Goal: Check status: Check status

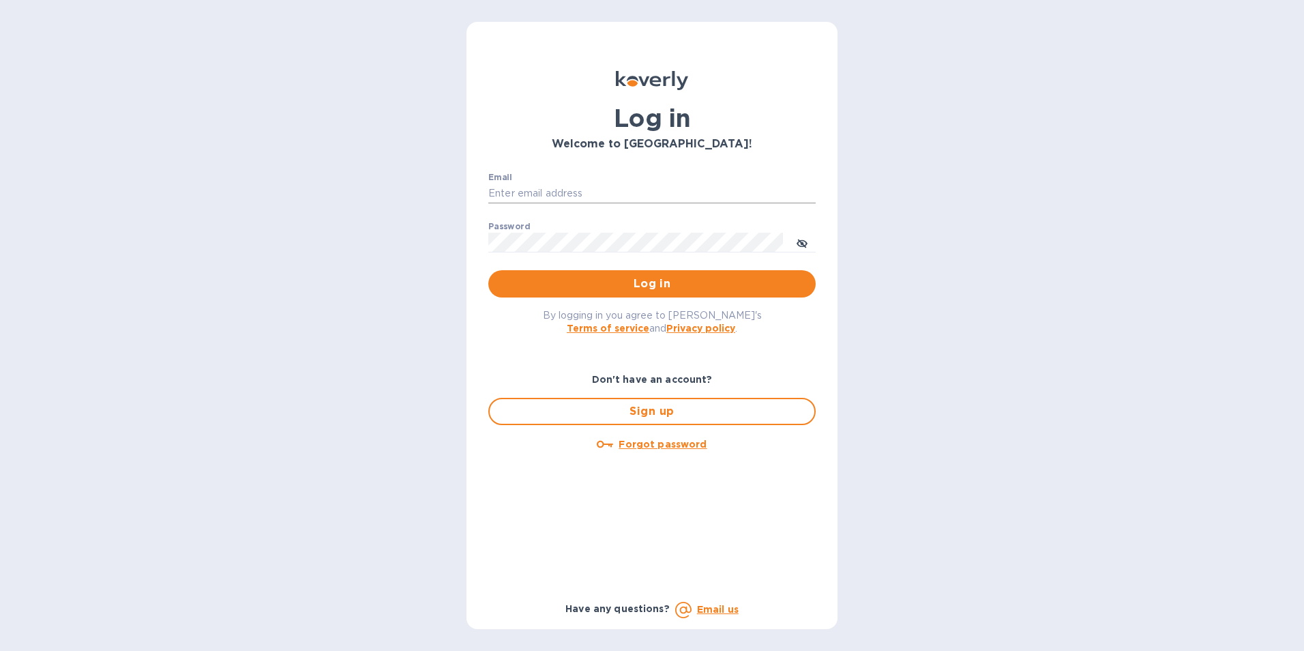
click at [591, 188] on input "Email" at bounding box center [652, 194] width 327 height 20
type input "[PERSON_NAME][EMAIL_ADDRESS][PERSON_NAME][DOMAIN_NAME]"
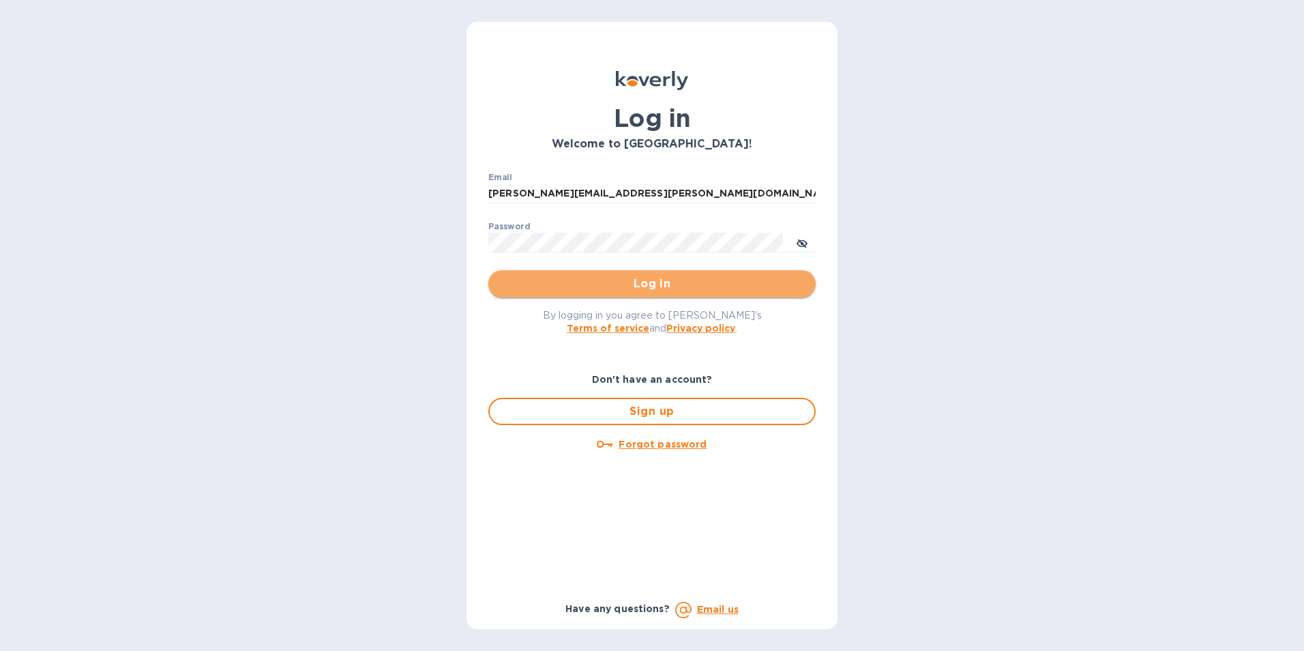
click at [621, 279] on span "Log in" at bounding box center [652, 284] width 306 height 16
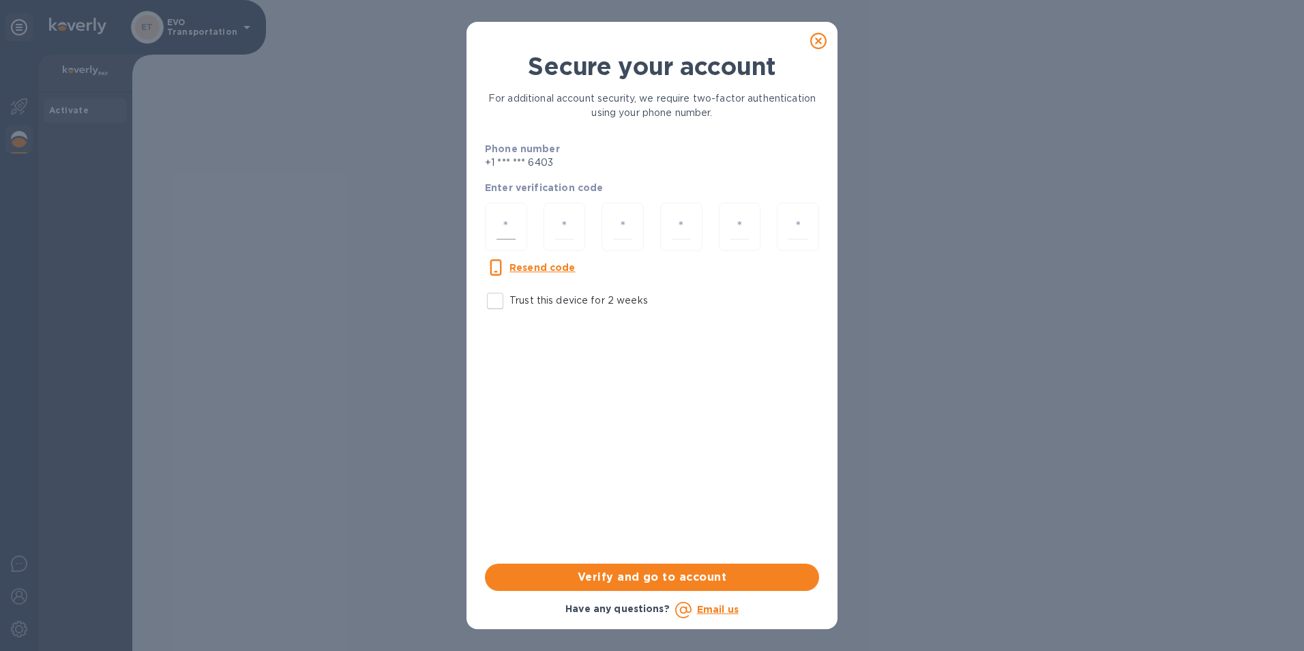
click at [518, 228] on div at bounding box center [506, 227] width 42 height 48
type input "5"
type input "9"
type input "3"
type input "9"
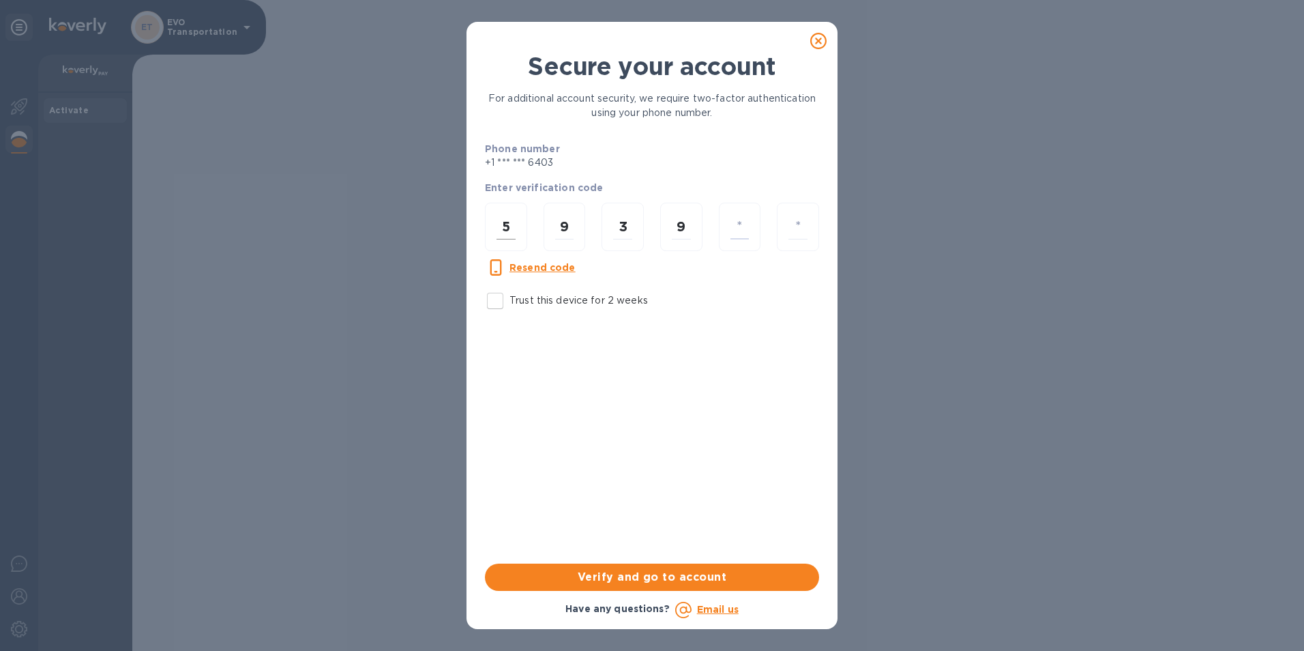
type input "9"
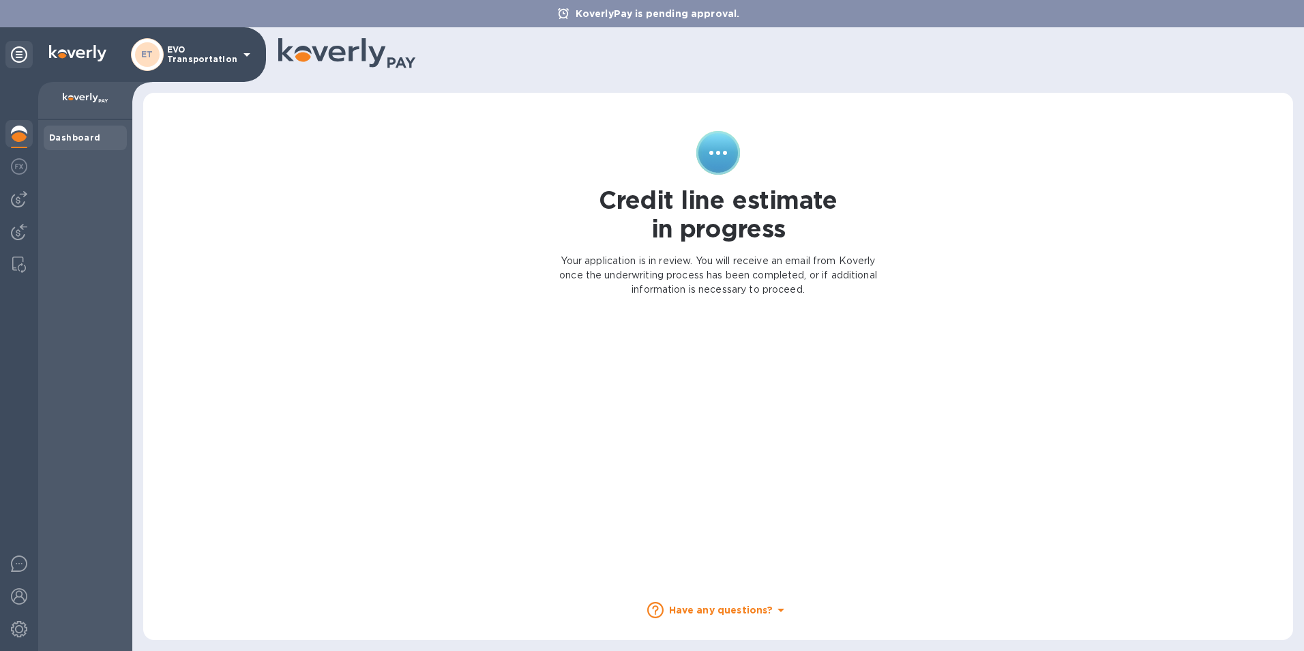
click at [244, 57] on icon at bounding box center [247, 54] width 16 height 16
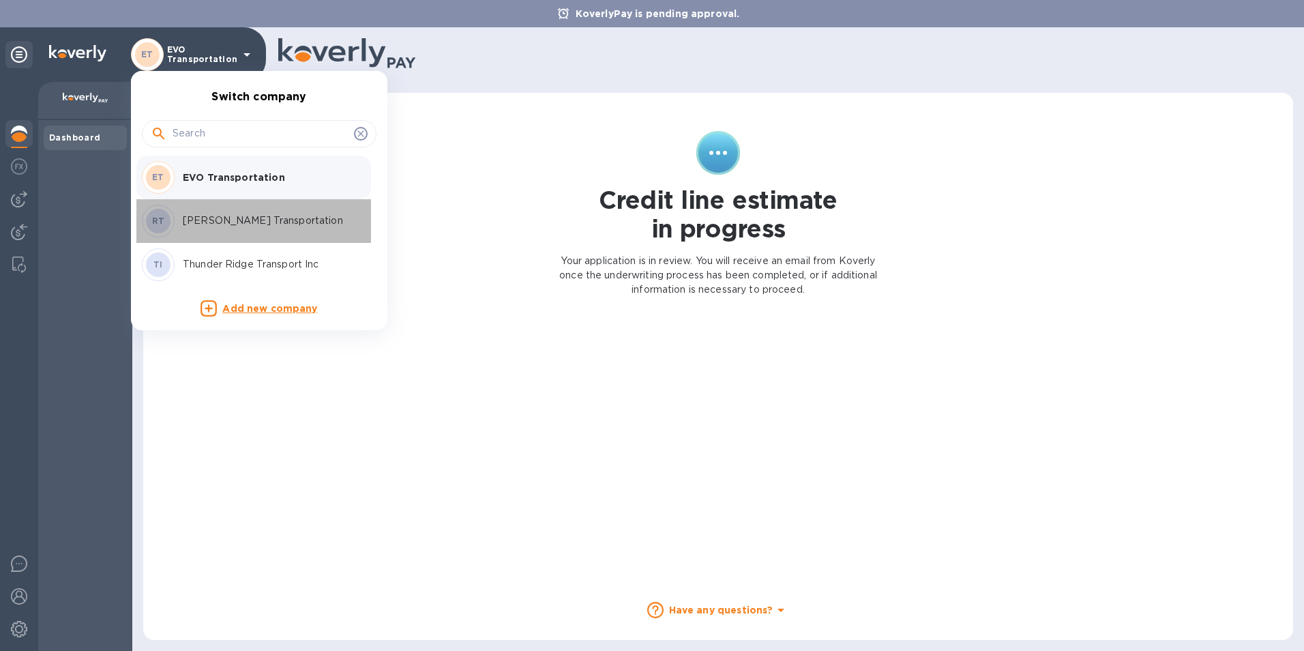
click at [245, 229] on div "[PERSON_NAME] Transportation" at bounding box center [248, 221] width 213 height 33
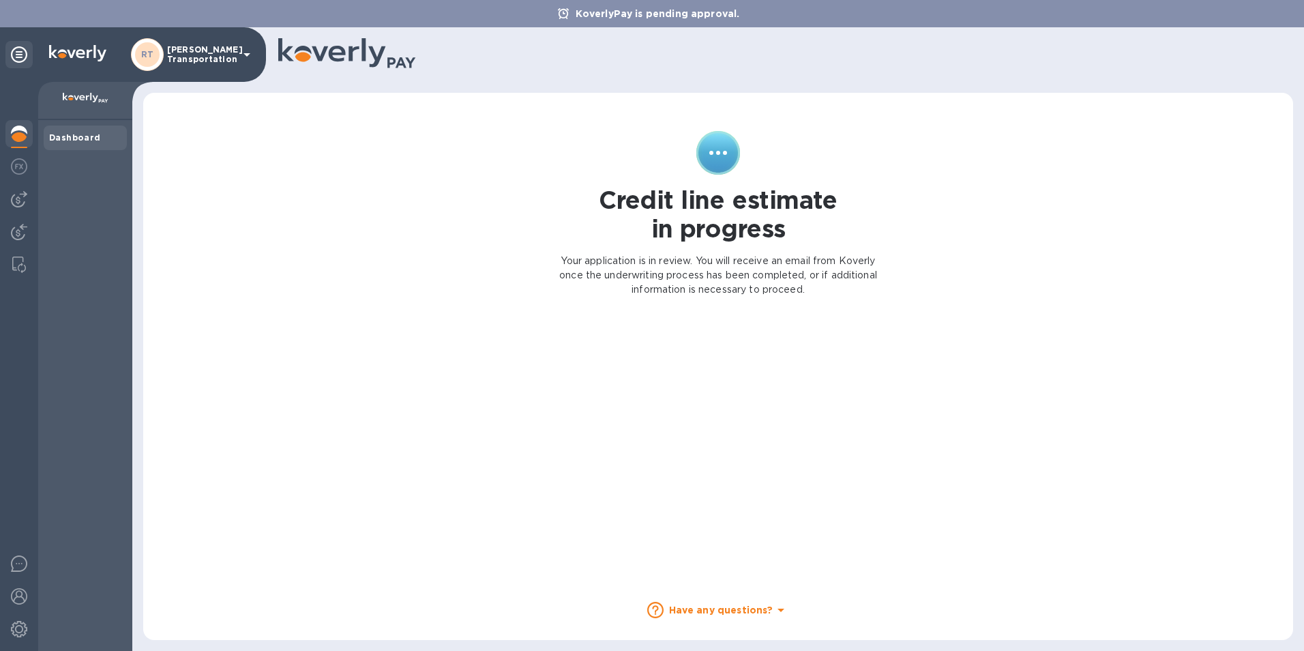
click at [87, 139] on b "Dashboard" at bounding box center [75, 137] width 52 height 10
click at [665, 262] on p "Your application is in review. You will receive an email from Koverly once the …" at bounding box center [718, 275] width 322 height 43
drag, startPoint x: 691, startPoint y: 208, endPoint x: 559, endPoint y: 183, distance: 134.7
click at [691, 207] on h1 "Credit line estimate in progress" at bounding box center [718, 214] width 239 height 57
click at [237, 56] on div "RT Ritter Transportation" at bounding box center [193, 54] width 124 height 33
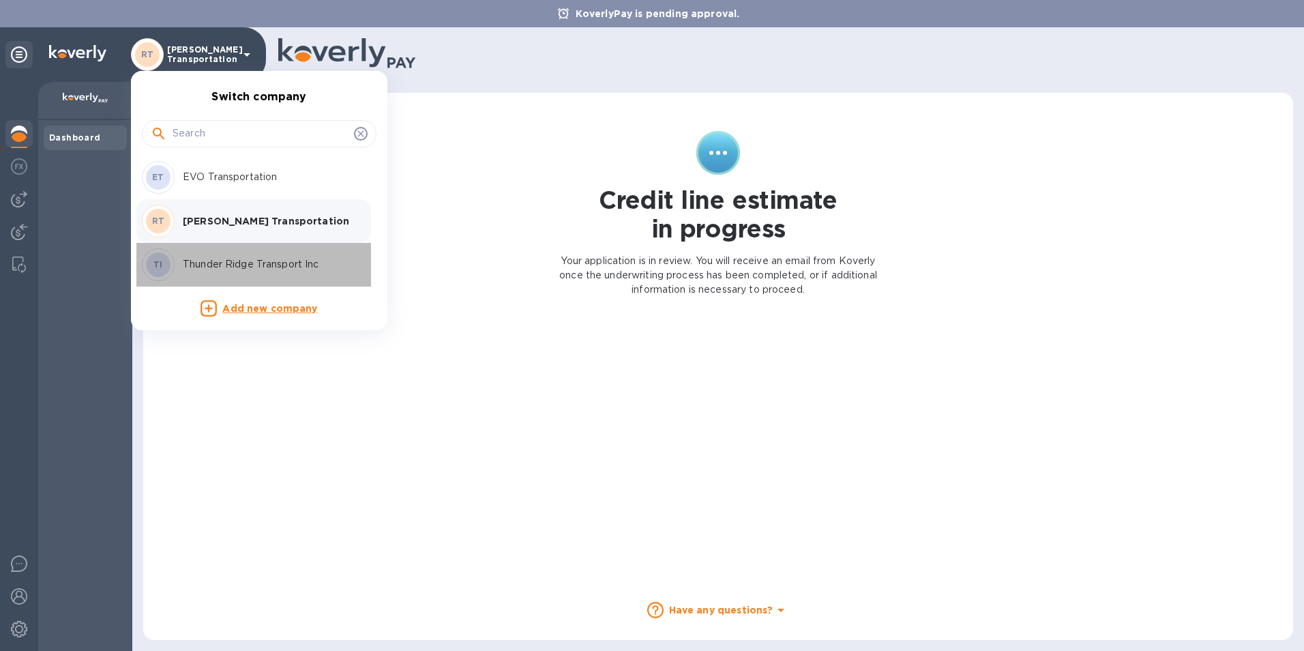
click at [233, 259] on p "Thunder Ridge Transport Inc" at bounding box center [269, 264] width 172 height 14
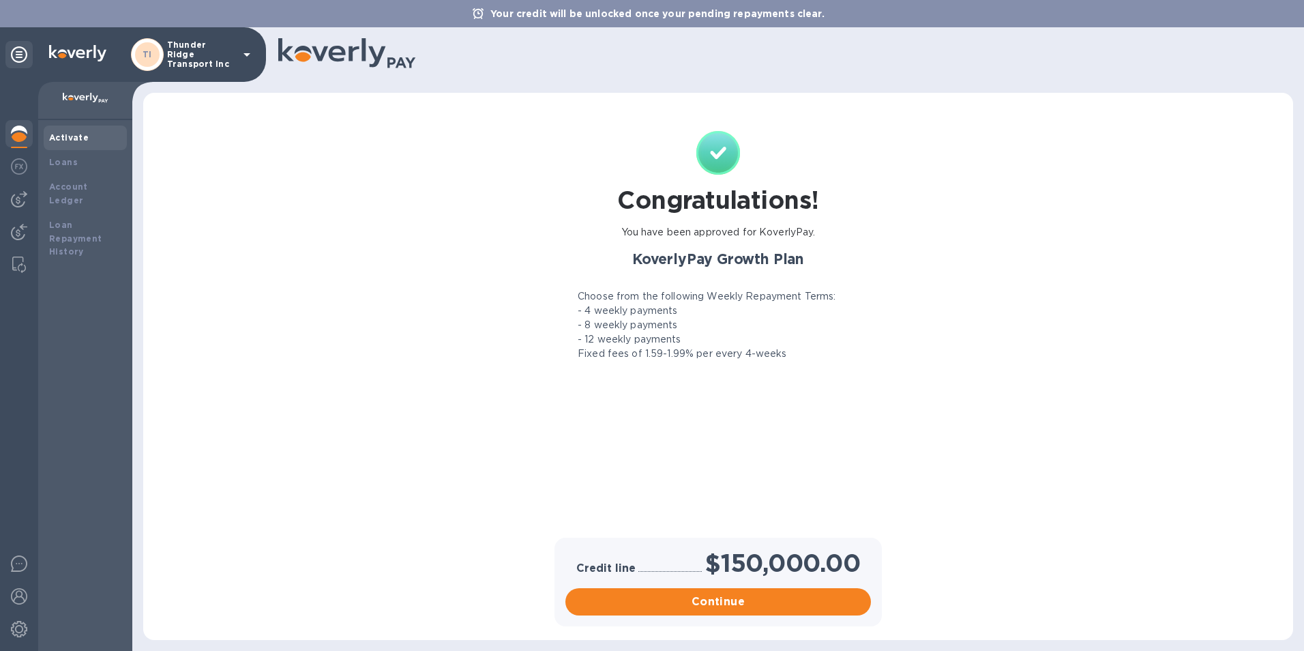
click at [247, 48] on icon at bounding box center [247, 54] width 16 height 16
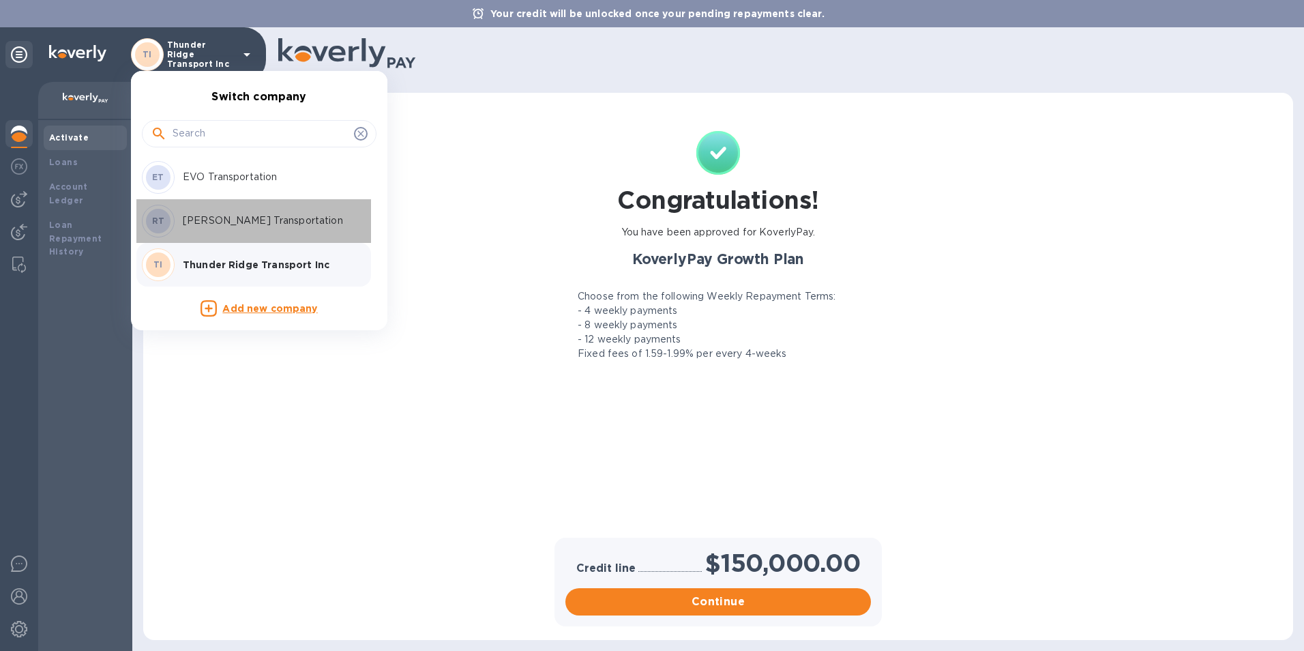
click at [222, 216] on p "[PERSON_NAME] Transportation" at bounding box center [269, 221] width 172 height 14
